Goal: Use online tool/utility

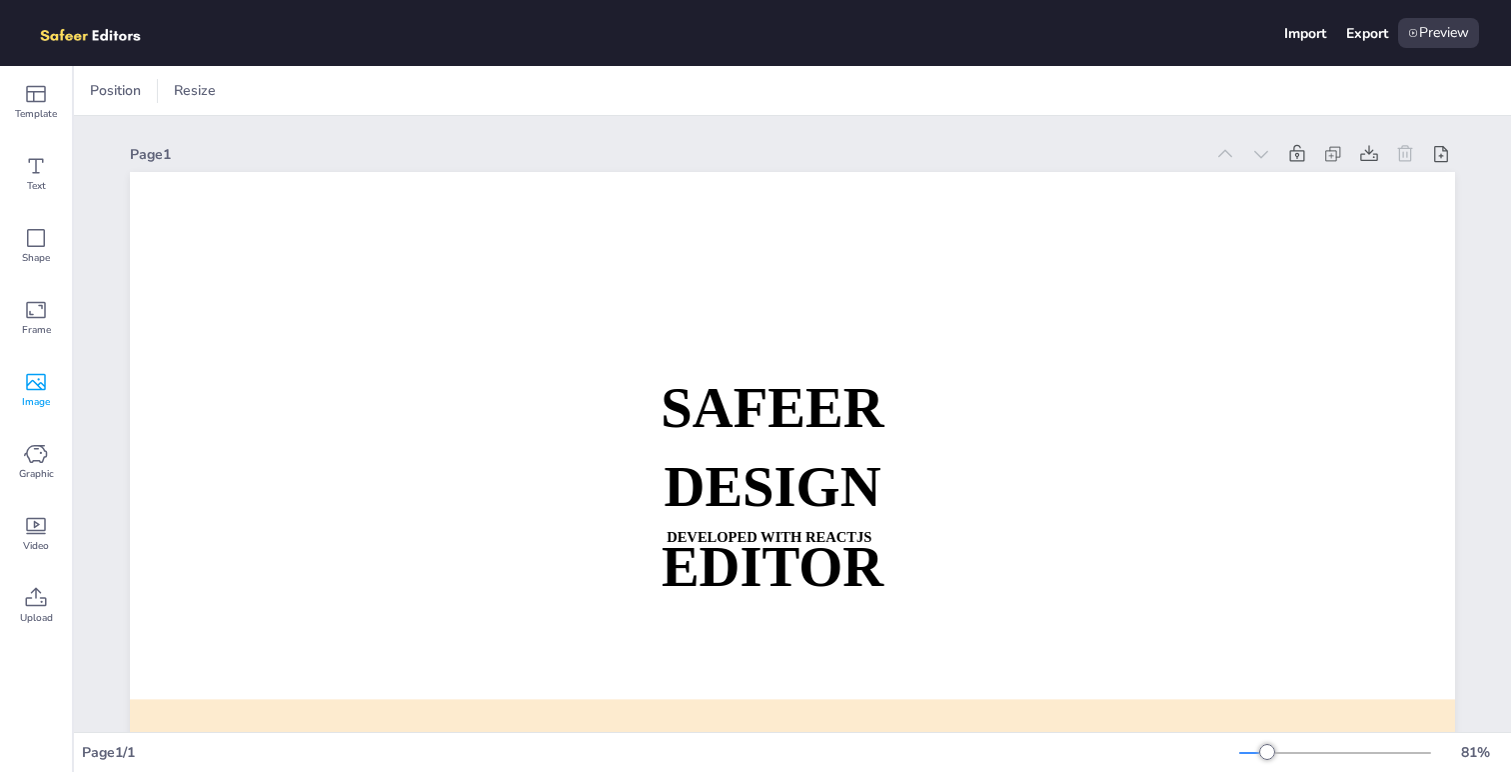
click at [45, 383] on icon at bounding box center [36, 382] width 20 height 17
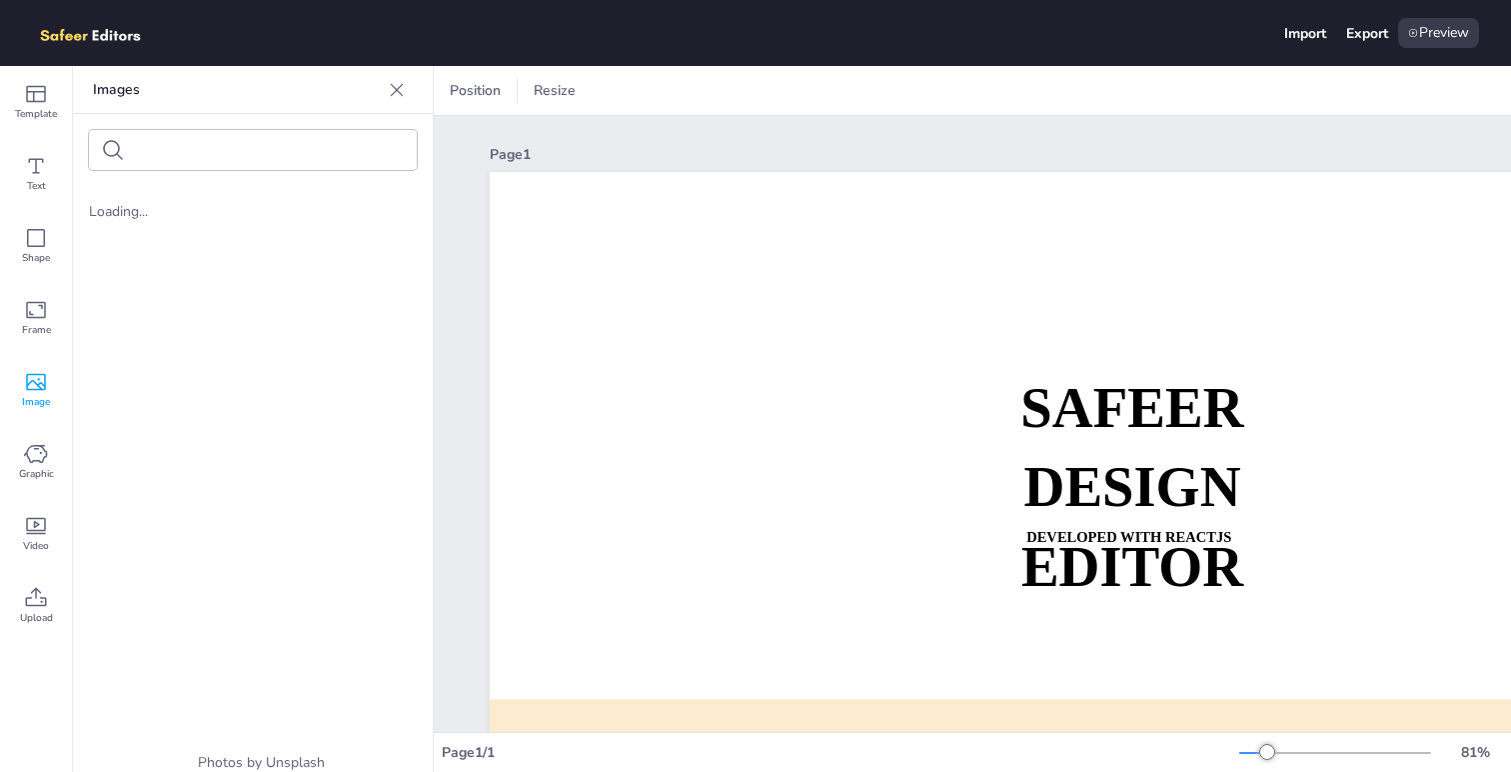
click at [45, 383] on icon at bounding box center [36, 382] width 20 height 17
click at [40, 450] on icon at bounding box center [36, 454] width 24 height 24
click at [200, 146] on input "text" at bounding box center [217, 150] width 169 height 15
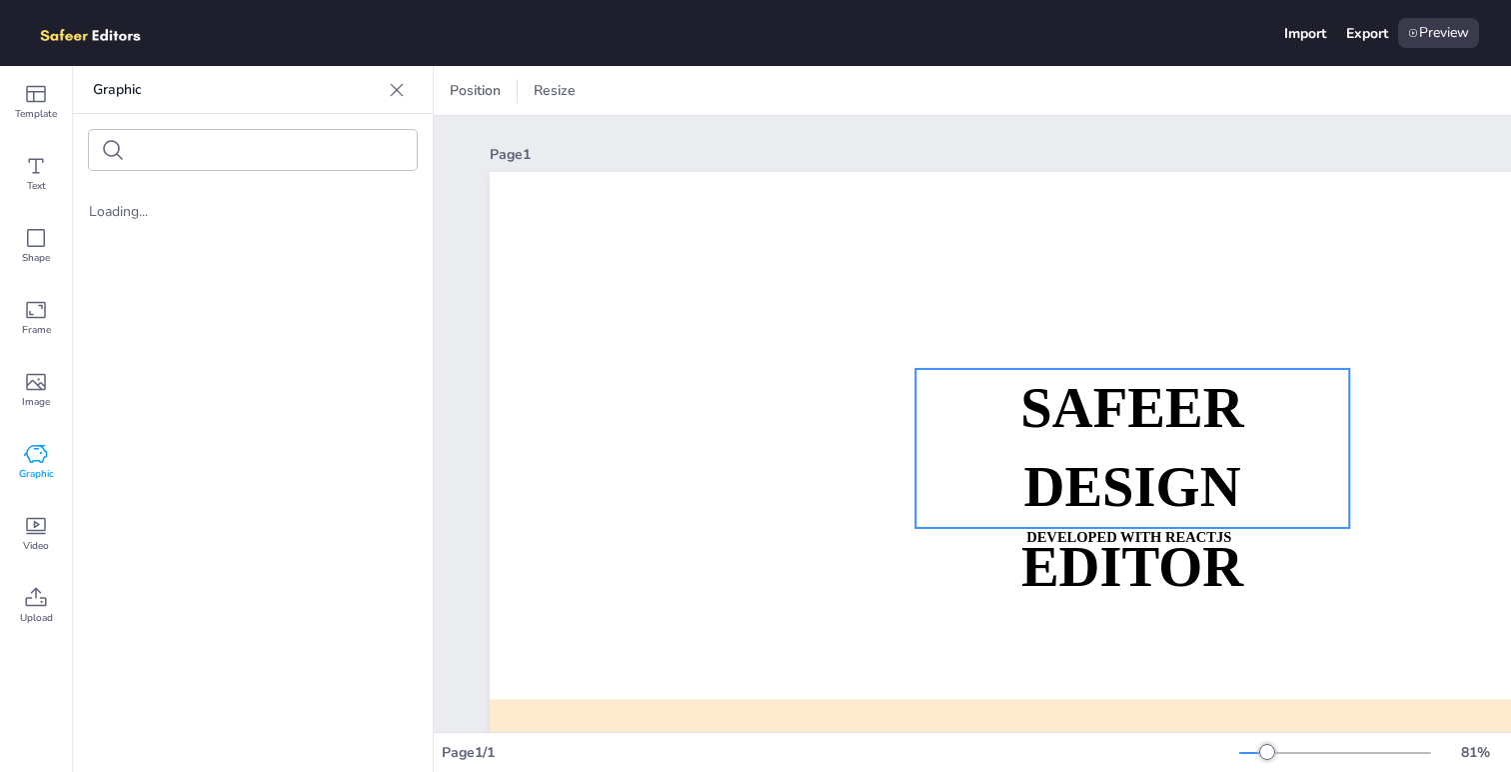
click at [1080, 417] on strong "SAFEER" at bounding box center [1132, 408] width 223 height 62
click at [1080, 417] on span "SAFEER" at bounding box center [1132, 408] width 223 height 62
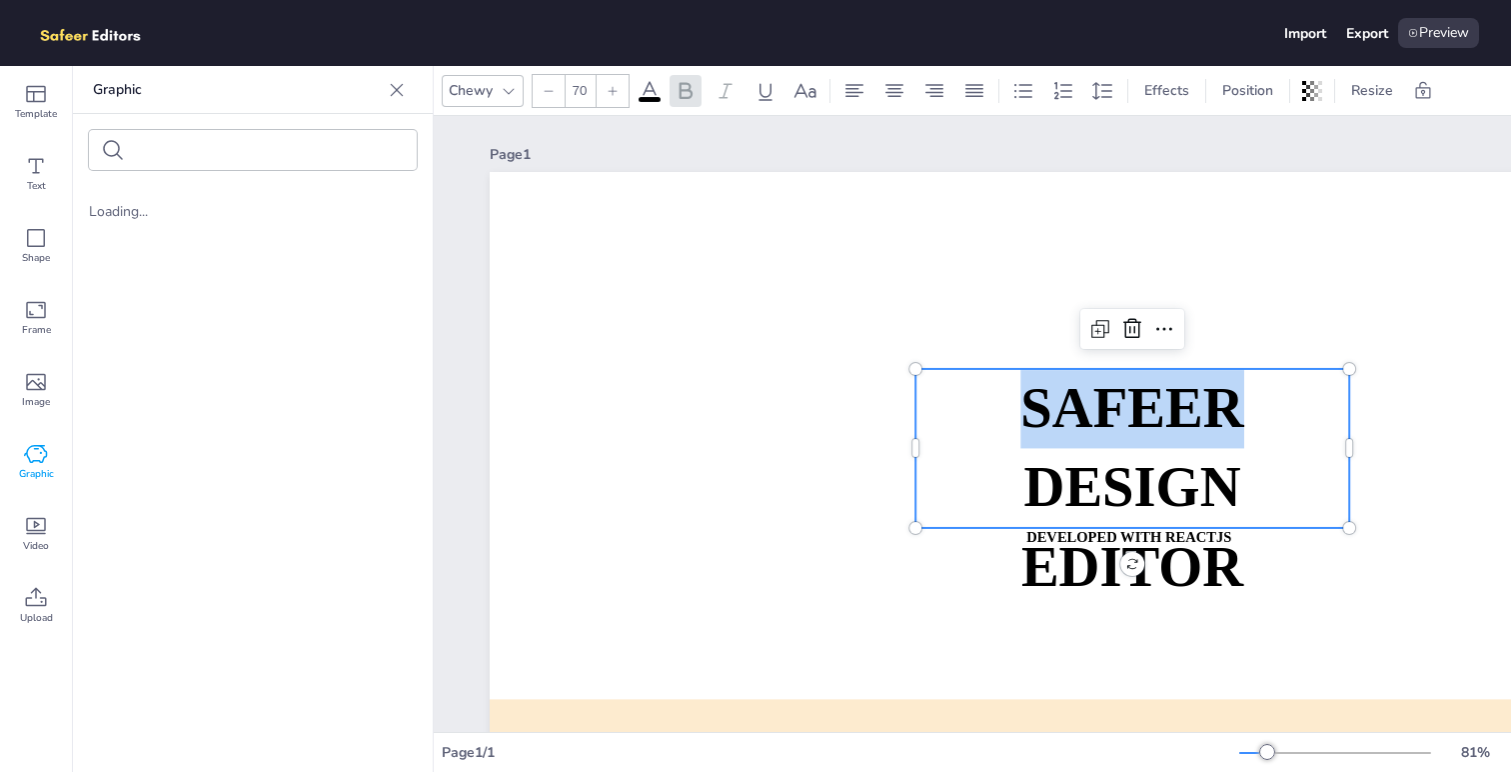
click at [1080, 417] on span "SAFEER" at bounding box center [1132, 408] width 223 height 62
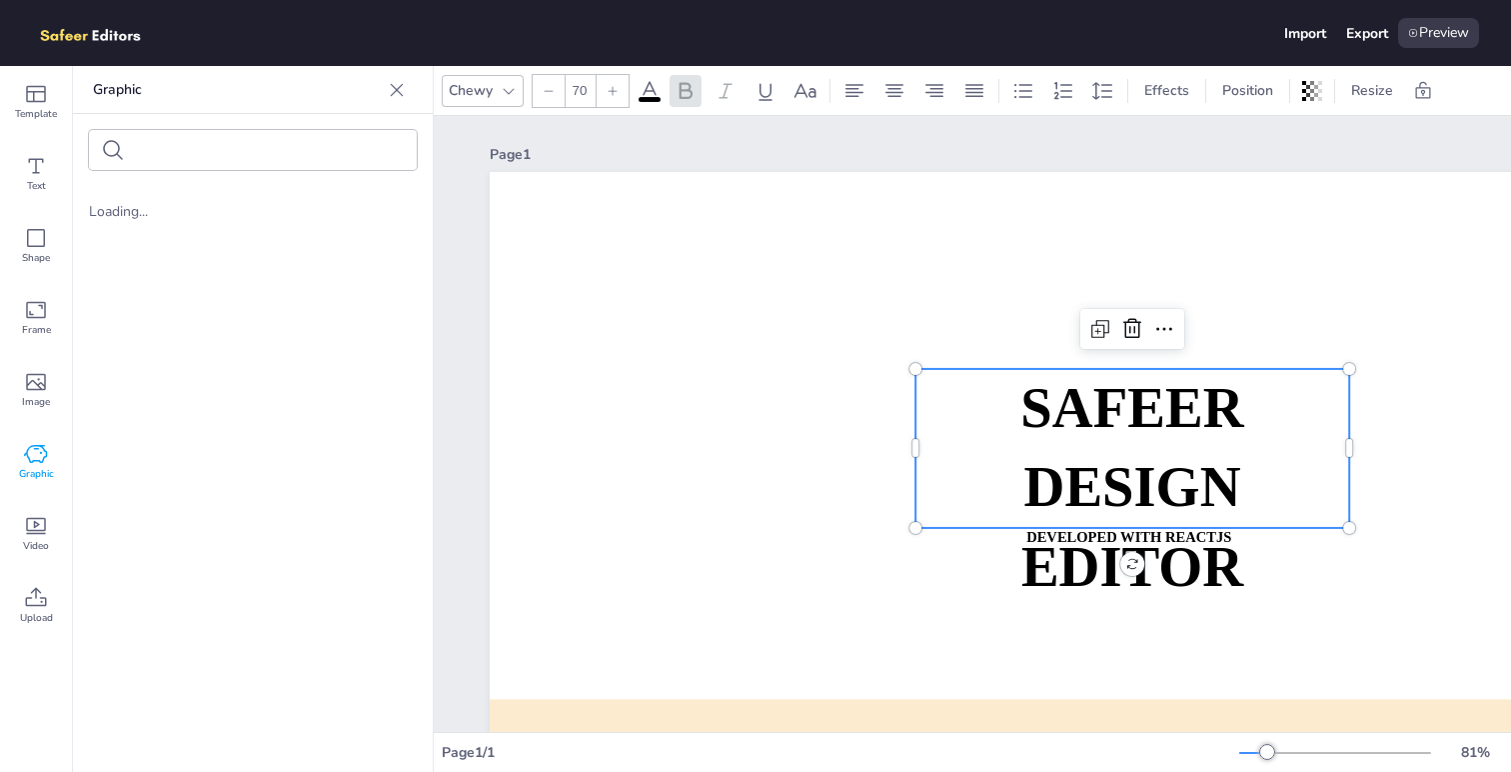
click at [1080, 417] on span "SAFEER" at bounding box center [1132, 408] width 223 height 62
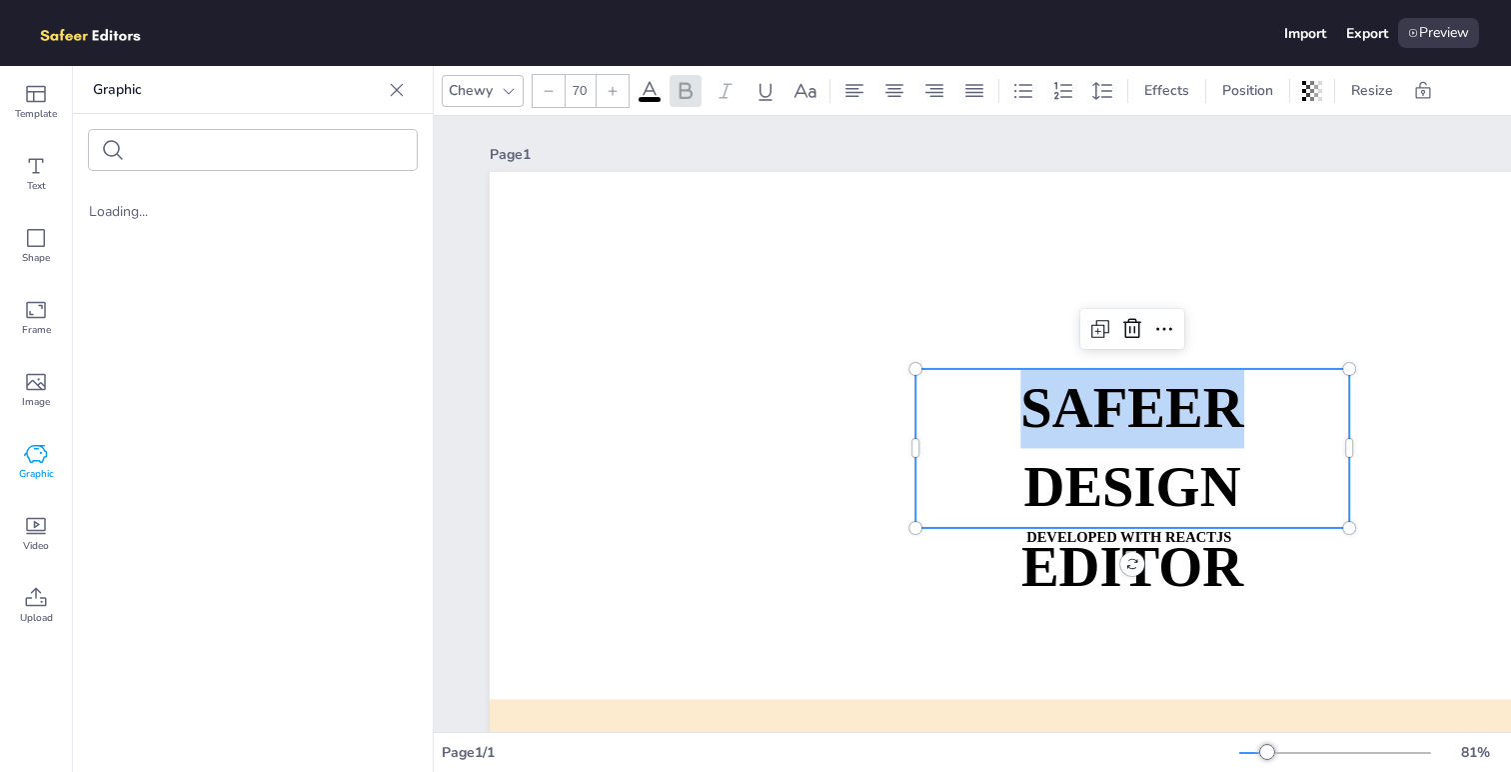
click at [1080, 417] on span "SAFEER" at bounding box center [1132, 408] width 223 height 62
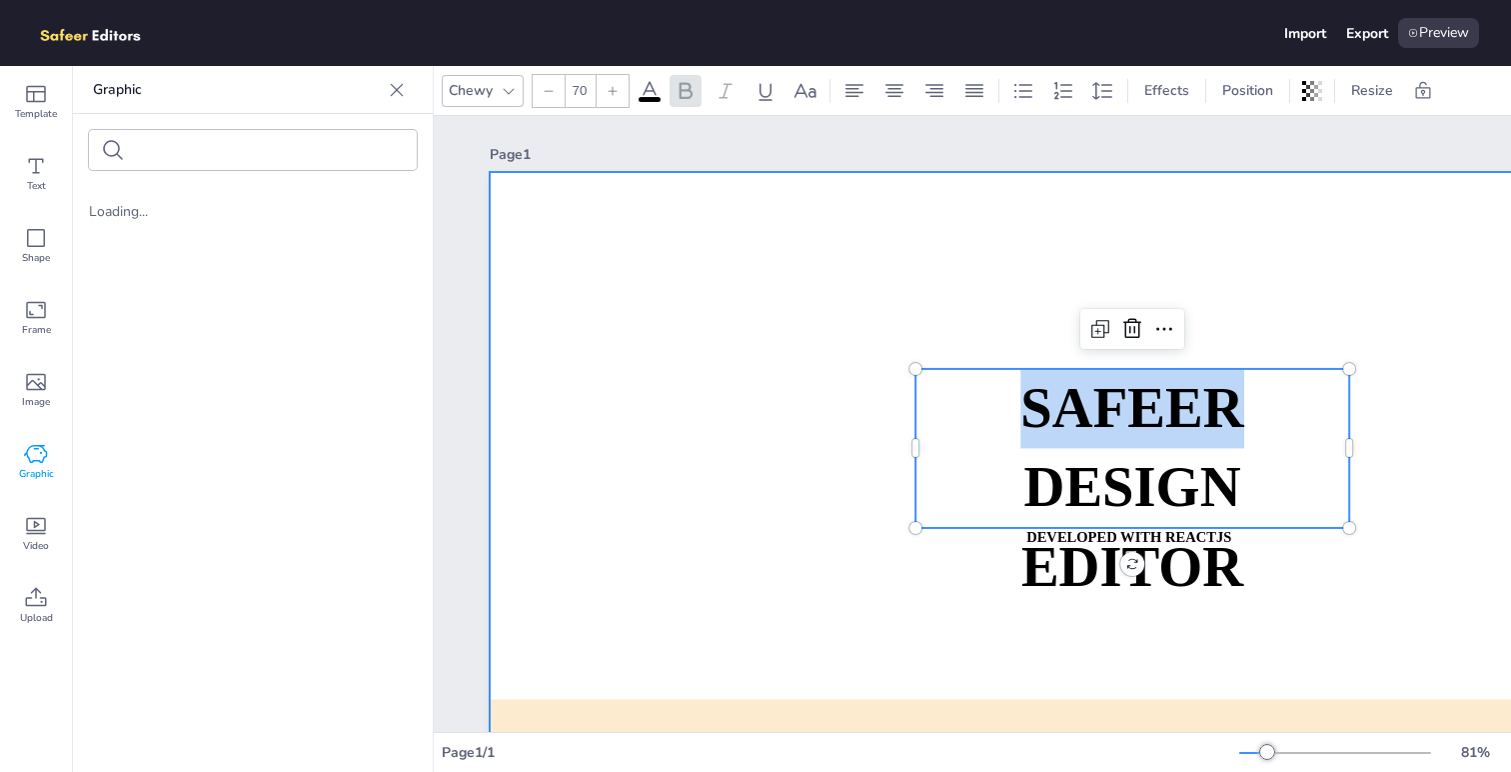
click at [843, 405] on div at bounding box center [1152, 545] width 1325 height 747
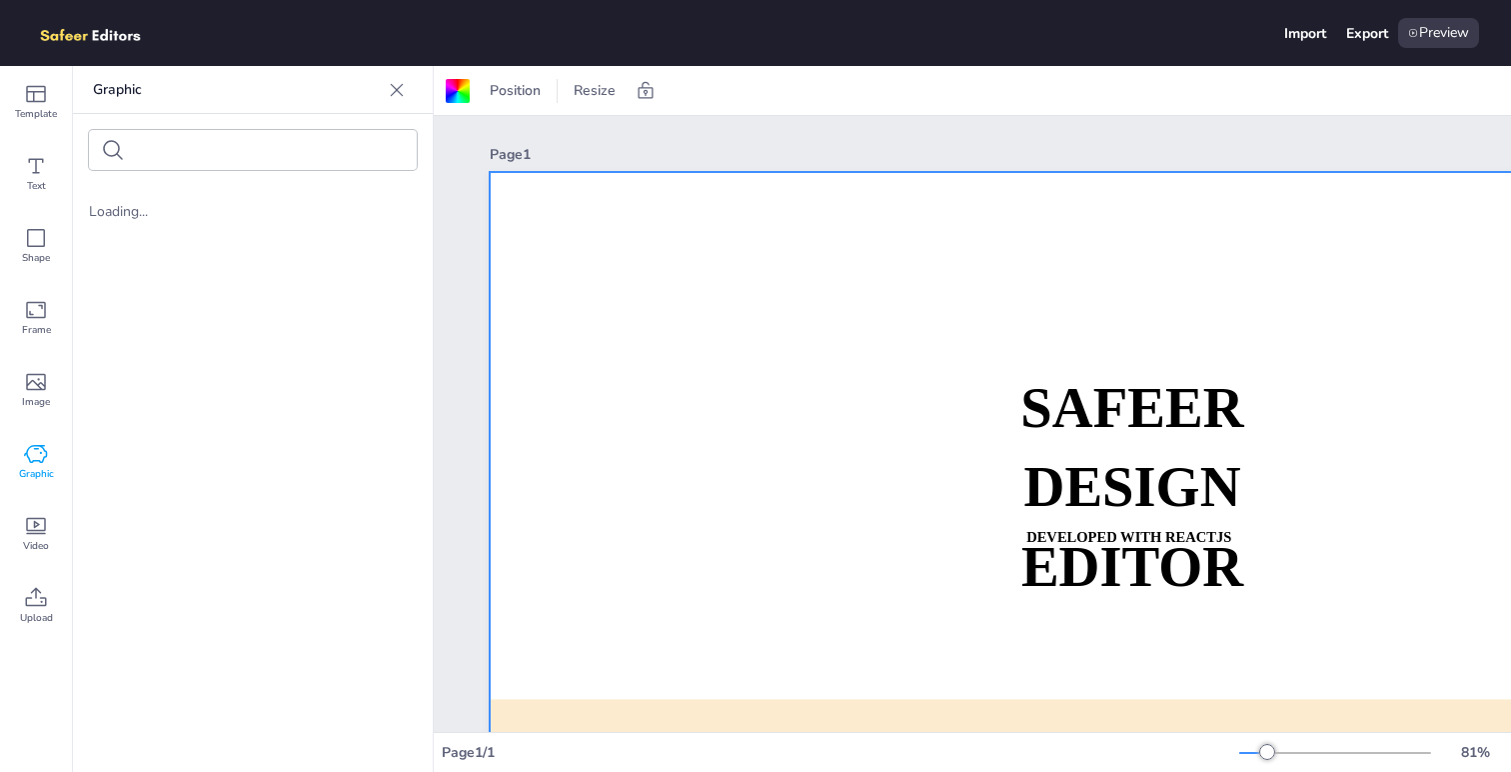
click at [843, 405] on div at bounding box center [1152, 545] width 1325 height 747
click at [403, 99] on div at bounding box center [397, 90] width 32 height 32
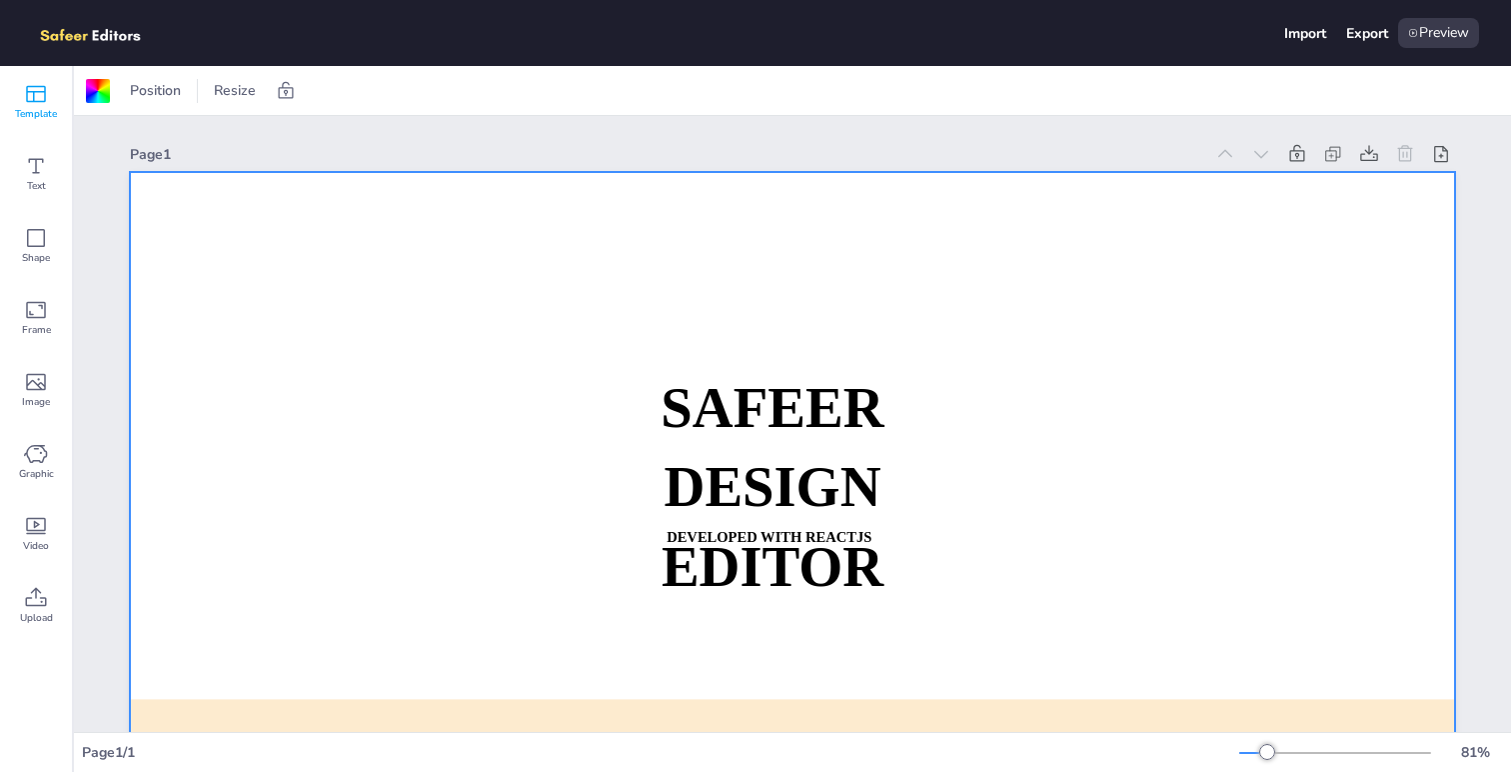
click at [38, 83] on icon at bounding box center [36, 94] width 24 height 24
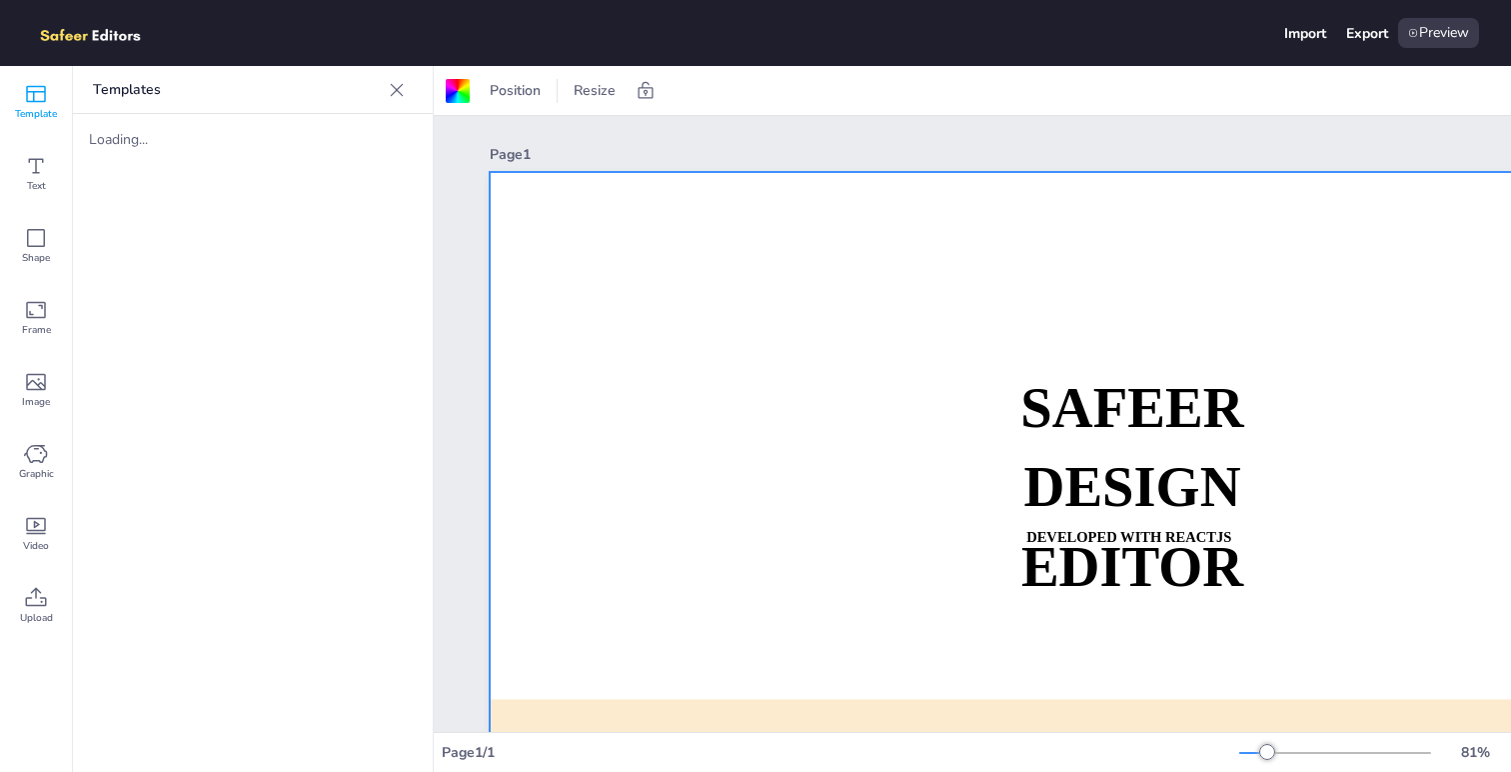
click at [822, 180] on div at bounding box center [1152, 545] width 1325 height 747
click at [1432, 36] on div "Preview" at bounding box center [1438, 33] width 81 height 30
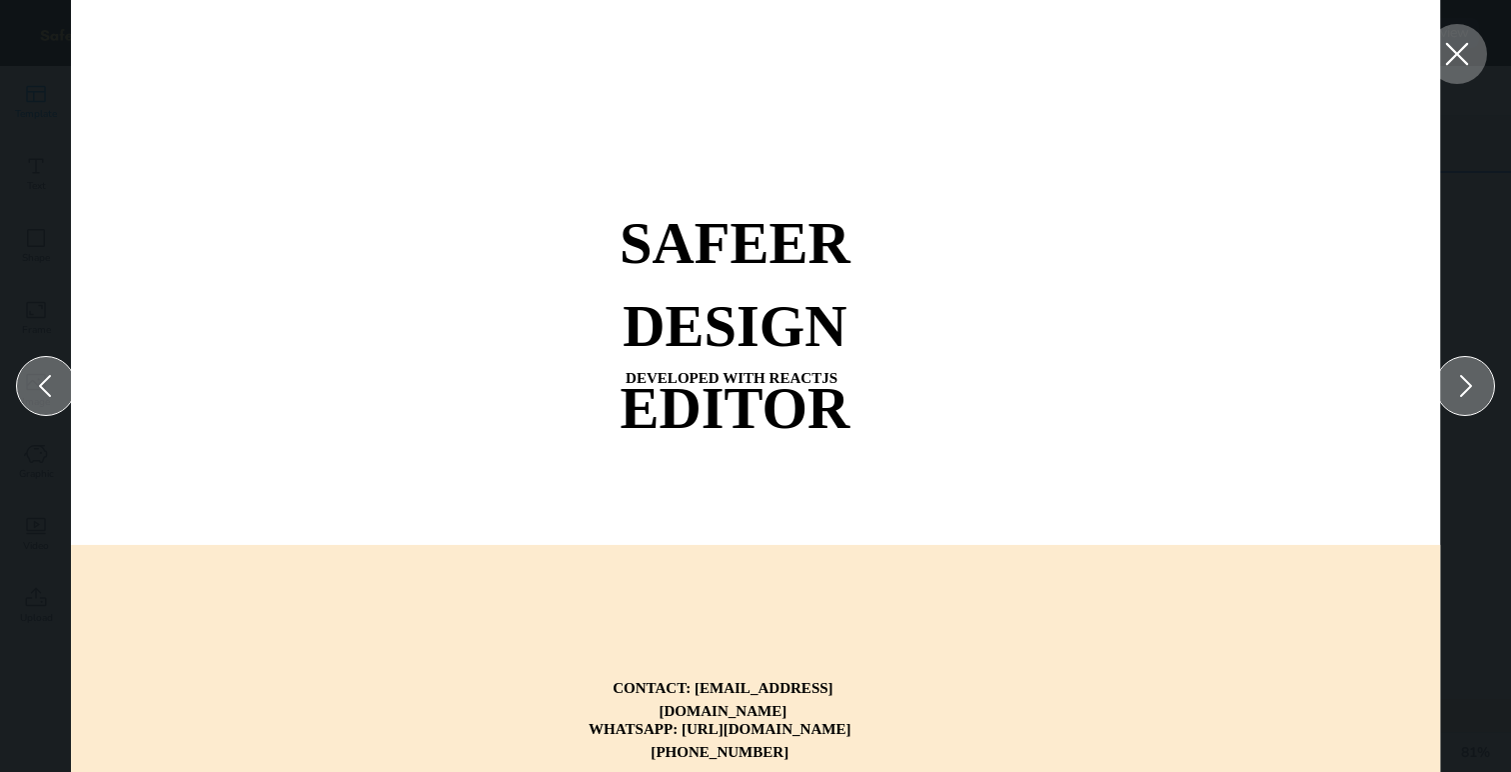
click at [1458, 52] on icon at bounding box center [1457, 54] width 23 height 23
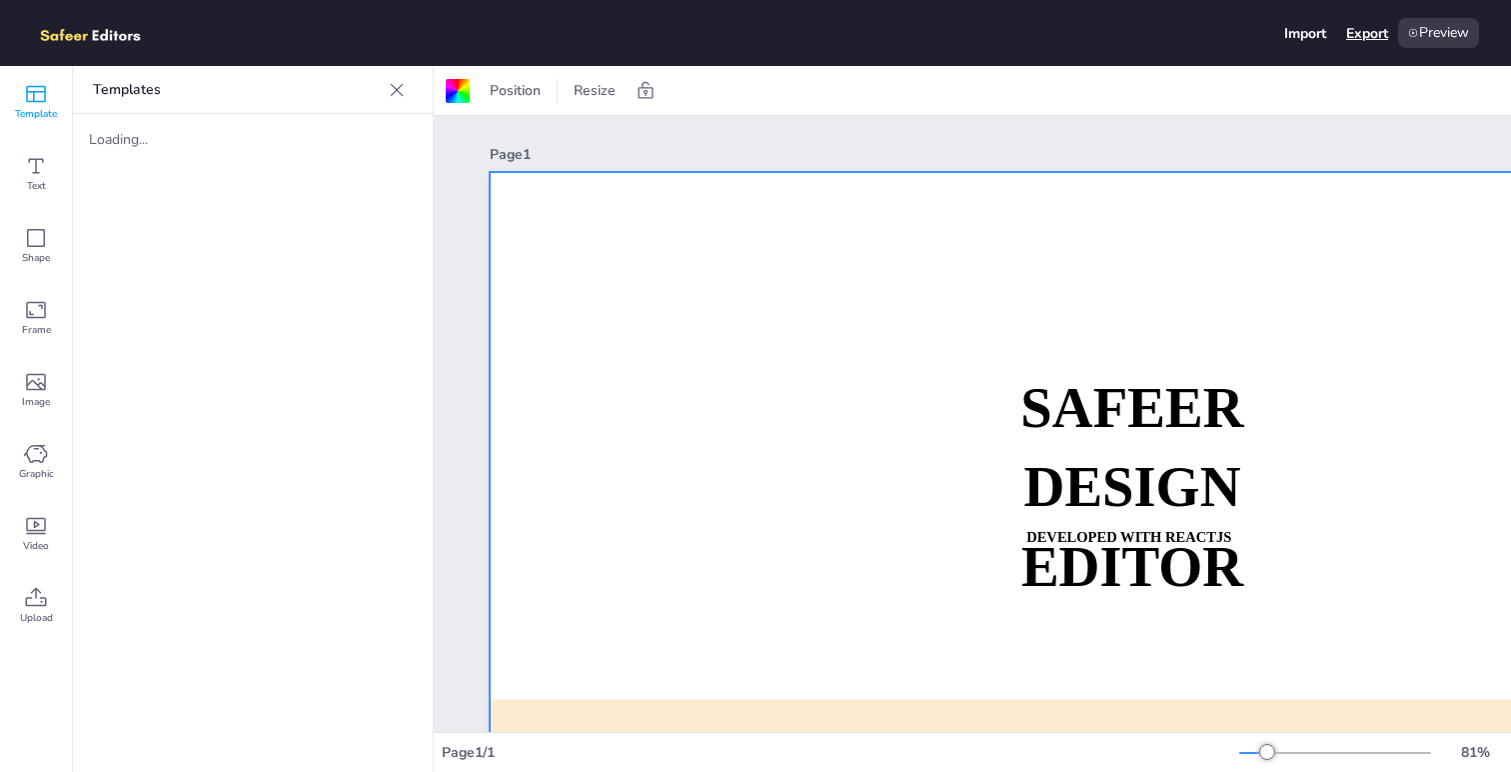
click at [1376, 34] on div "Export" at bounding box center [1367, 33] width 42 height 19
